Goal: Information Seeking & Learning: Learn about a topic

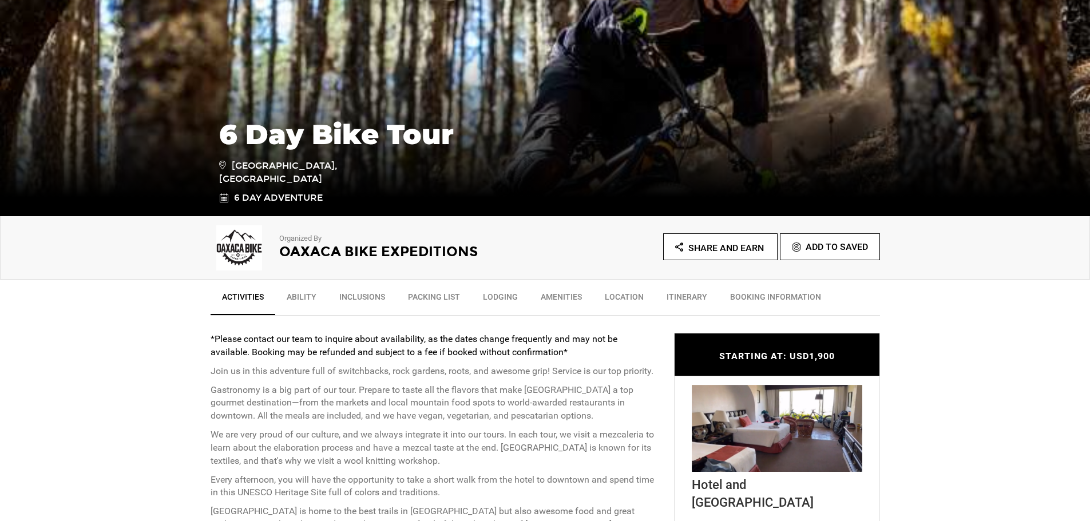
scroll to position [343, 0]
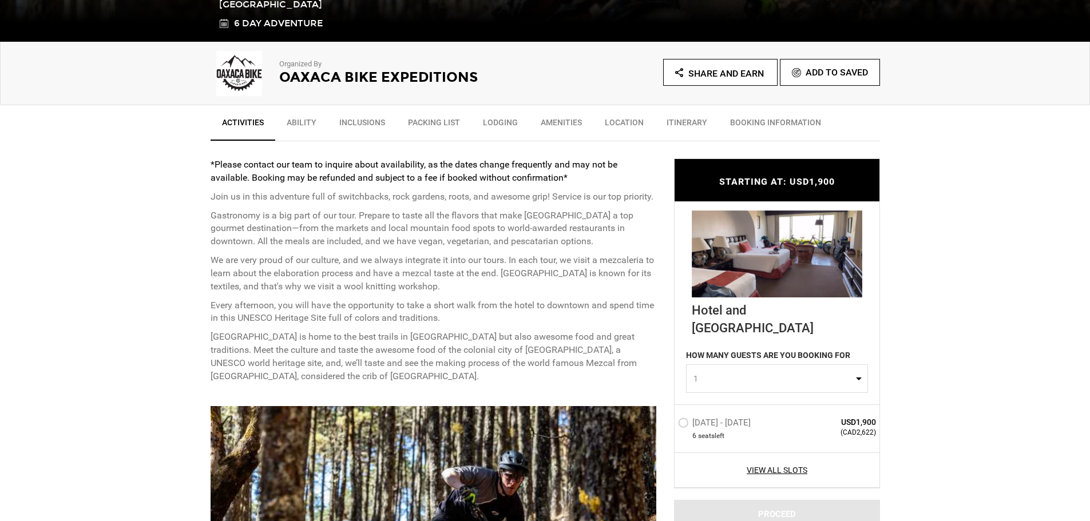
click at [301, 123] on link "Ability" at bounding box center [301, 125] width 53 height 29
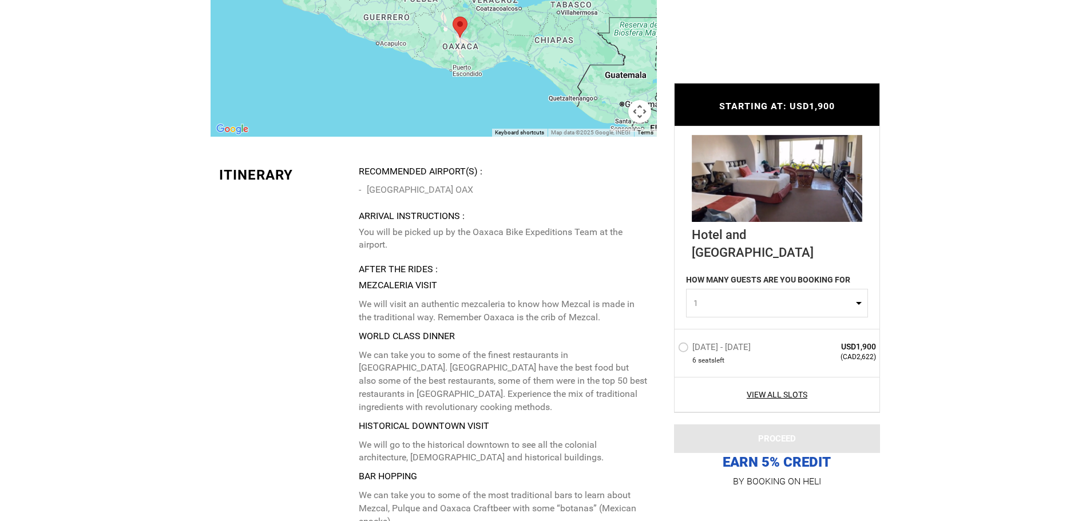
scroll to position [2485, 0]
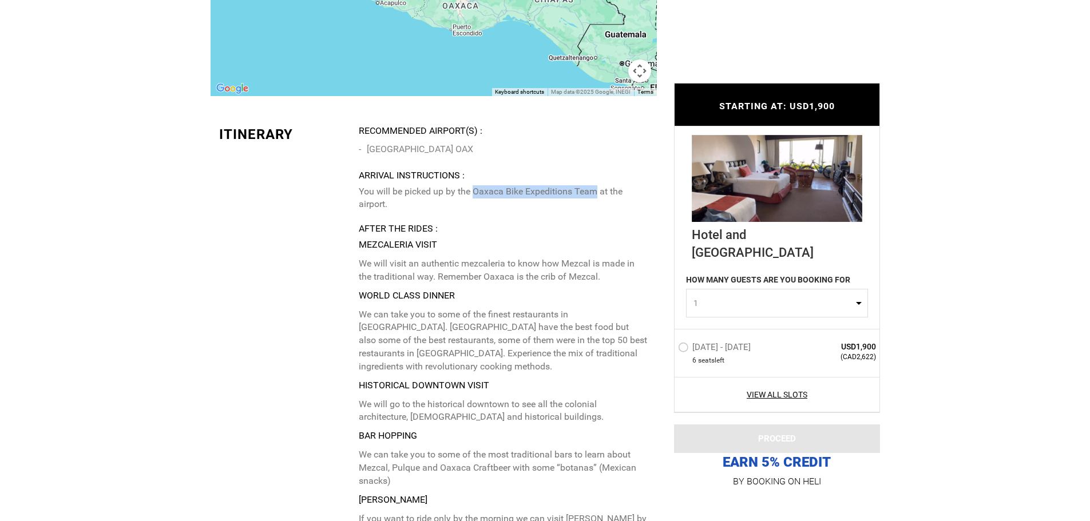
drag, startPoint x: 474, startPoint y: 189, endPoint x: 594, endPoint y: 192, distance: 119.6
click at [594, 192] on p "You will be picked up by the Oaxaca Bike Expeditions Team at the airport." at bounding box center [503, 198] width 289 height 26
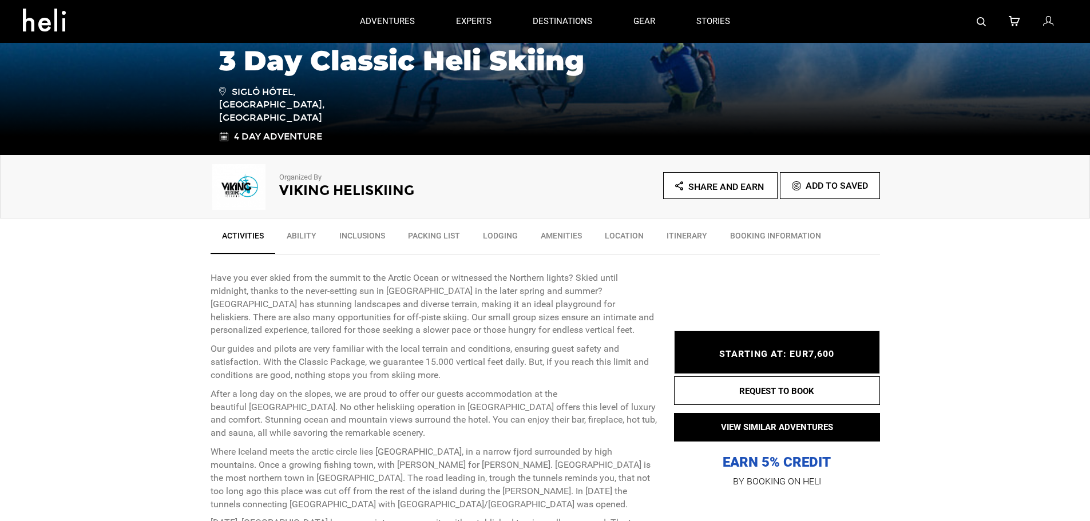
scroll to position [229, 0]
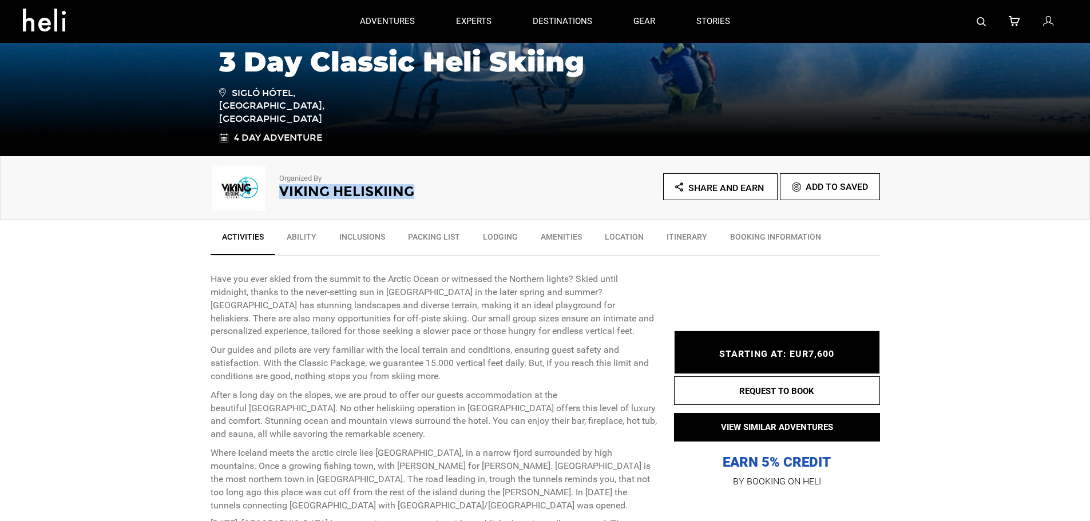
drag, startPoint x: 428, startPoint y: 186, endPoint x: 281, endPoint y: 188, distance: 146.4
click at [281, 188] on h2 "Viking Heliskiing" at bounding box center [396, 191] width 235 height 15
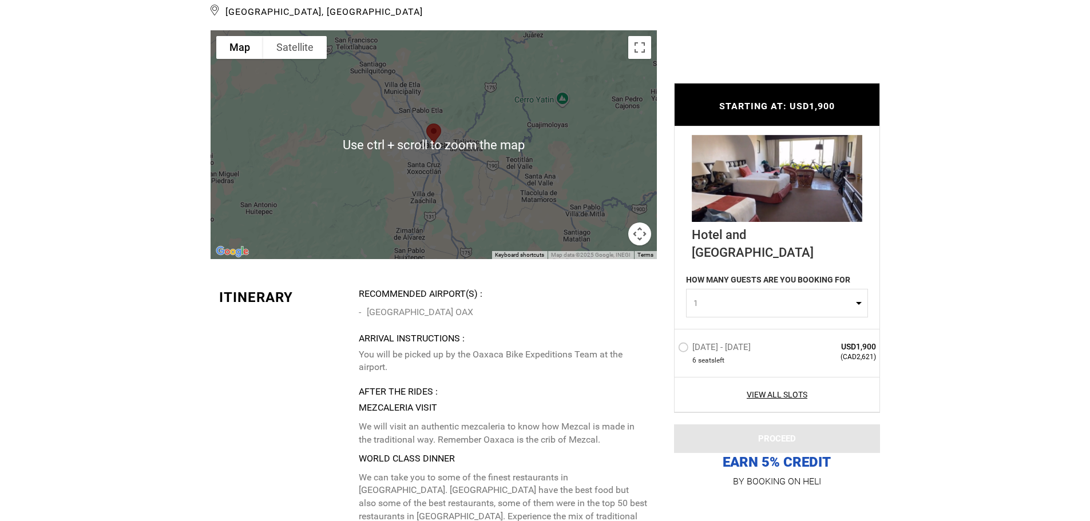
scroll to position [2345, 0]
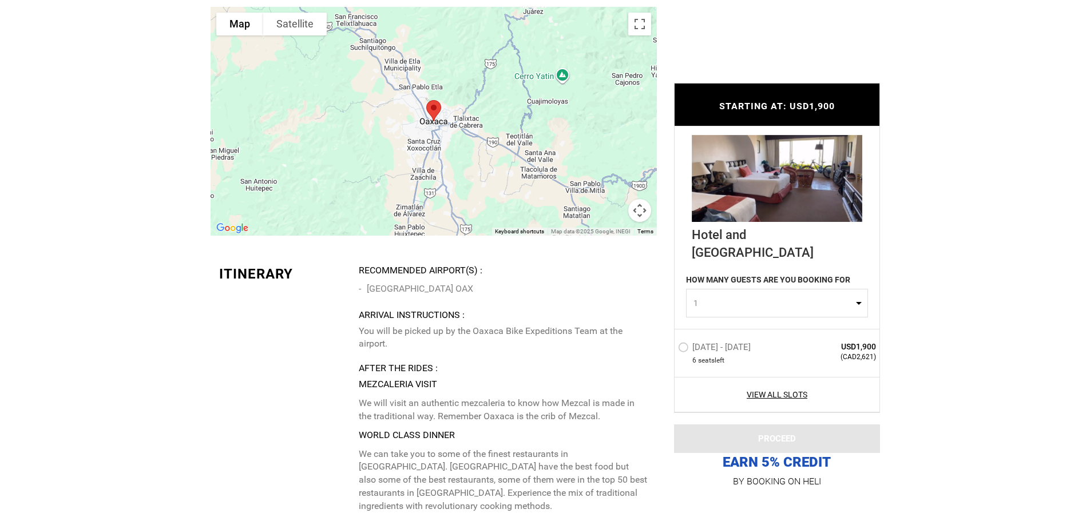
drag, startPoint x: 507, startPoint y: 288, endPoint x: 371, endPoint y: 288, distance: 136.1
click at [371, 288] on li "[GEOGRAPHIC_DATA] OAX" at bounding box center [503, 288] width 289 height 17
